Goal: Transaction & Acquisition: Complete application form

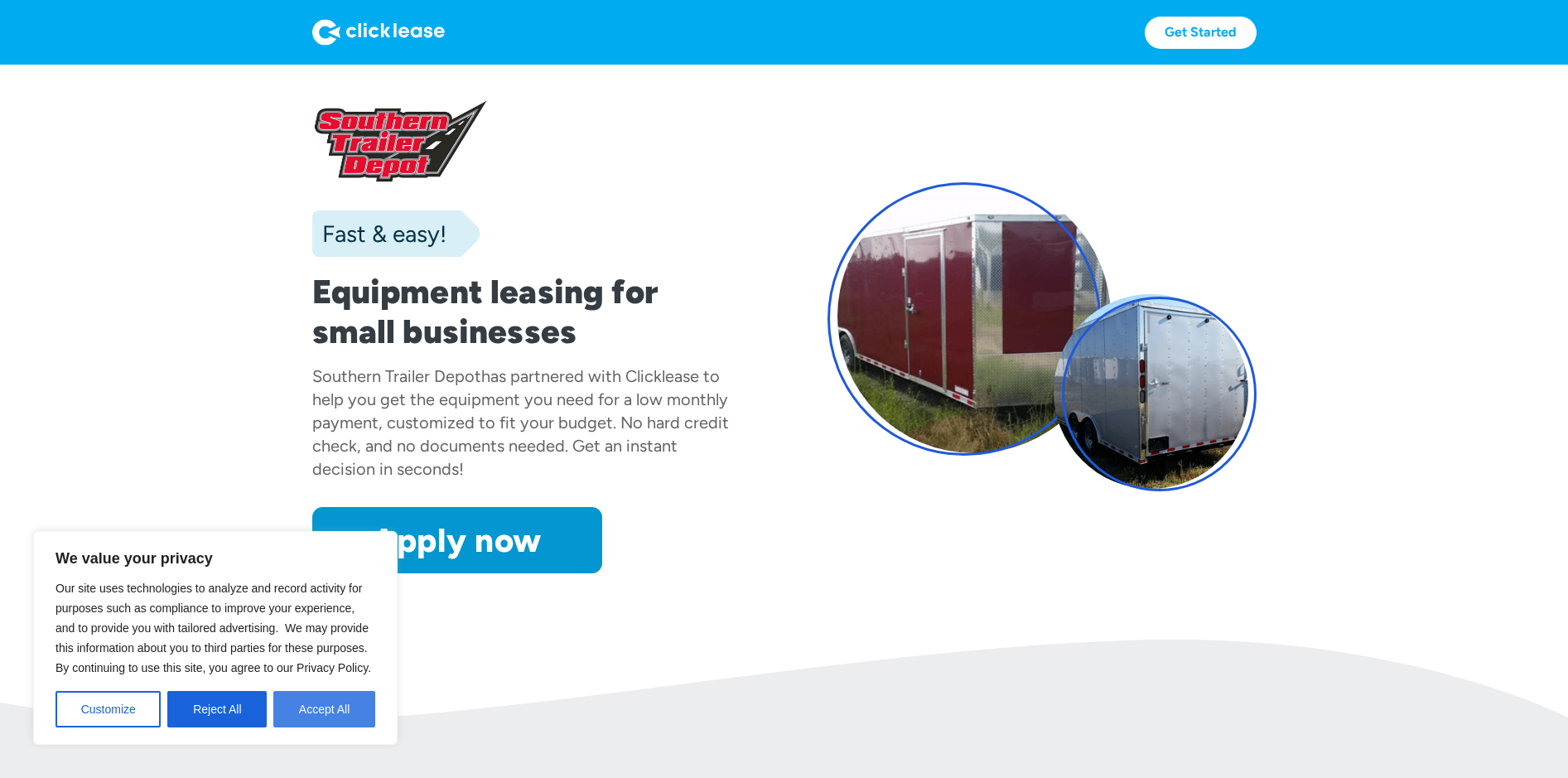
click at [320, 718] on button "Accept All" at bounding box center [325, 709] width 102 height 36
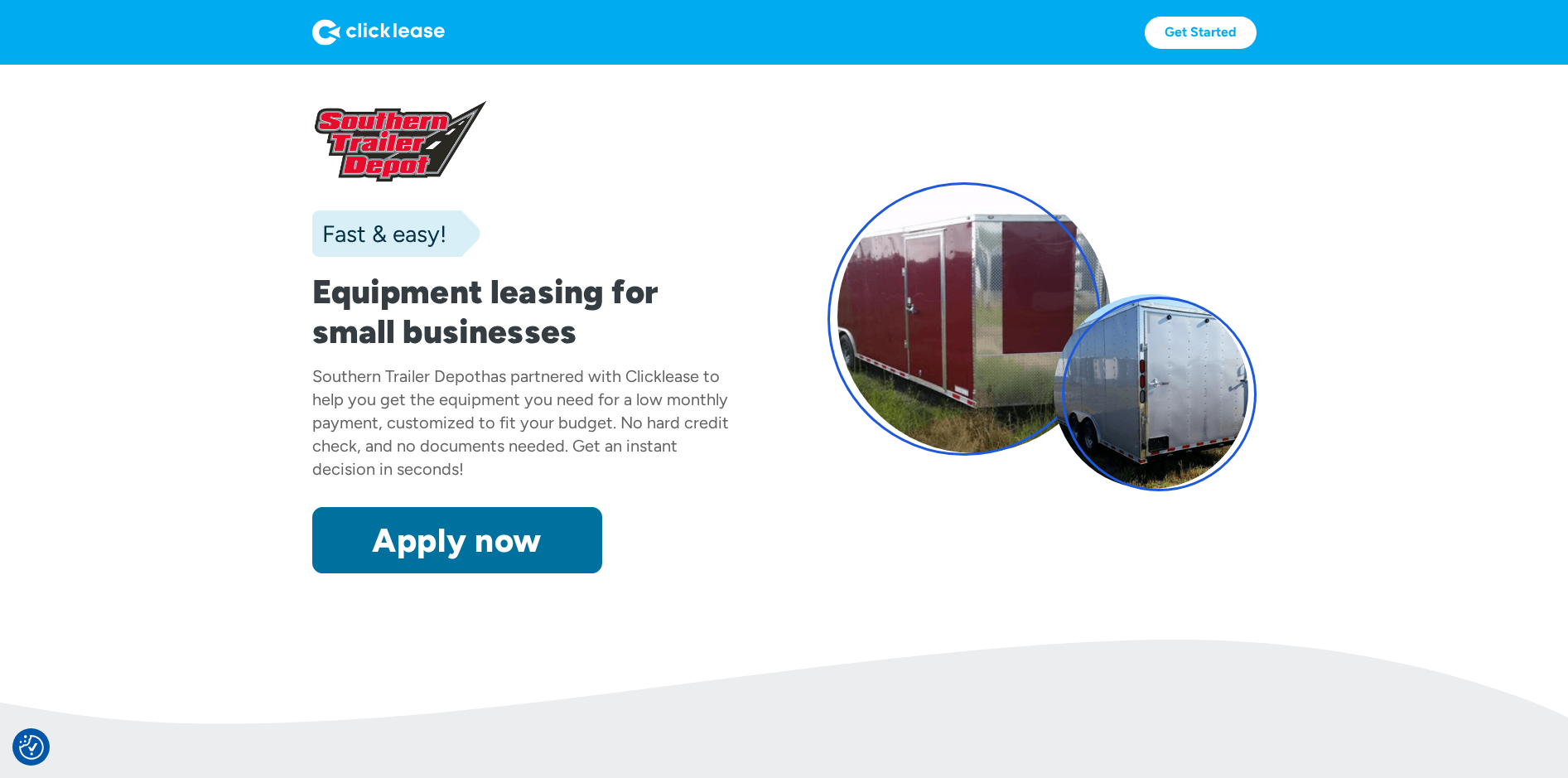
click at [487, 547] on link "Apply now" at bounding box center [457, 540] width 290 height 66
